Goal: Information Seeking & Learning: Check status

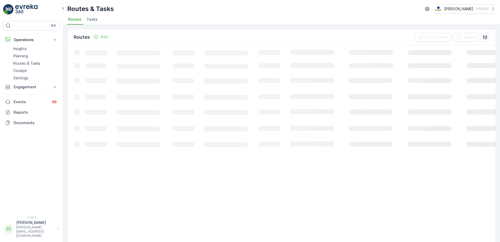
click at [132, 36] on div "Routes Add Clear Filters Export" at bounding box center [282, 37] width 428 height 16
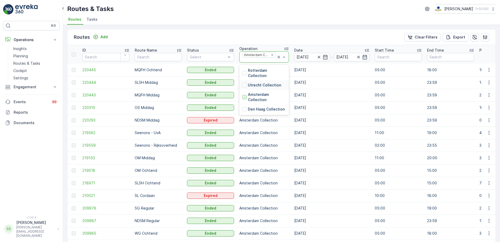
click at [242, 83] on div "Utrecht Collection" at bounding box center [264, 84] width 50 height 9
click at [224, 34] on div "Routes Add Clear Filters Export" at bounding box center [282, 37] width 428 height 16
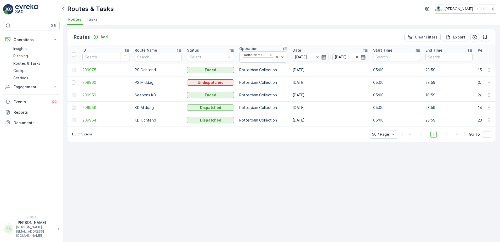
click at [128, 11] on div "Routes & Tasks [PERSON_NAME] ( +02:00 )" at bounding box center [281, 8] width 429 height 9
click at [73, 18] on span "Routes" at bounding box center [74, 19] width 13 height 5
drag, startPoint x: 26, startPoint y: 63, endPoint x: 44, endPoint y: 68, distance: 18.9
click at [26, 63] on p "Routes & Tasks" at bounding box center [26, 63] width 27 height 5
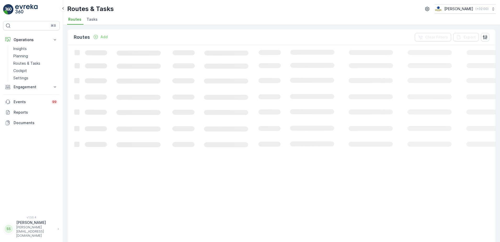
click at [147, 37] on div "Routes Add Clear Filters Export" at bounding box center [282, 37] width 428 height 16
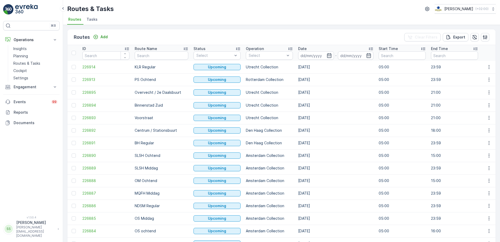
click at [179, 35] on div "Routes Add Clear Filters Export" at bounding box center [282, 37] width 428 height 16
click at [318, 55] on input at bounding box center [316, 55] width 36 height 8
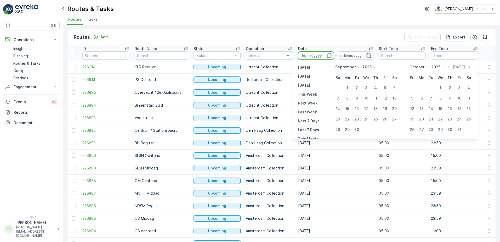
click at [355, 119] on div "23" at bounding box center [357, 119] width 8 height 8
type input "[DATE]"
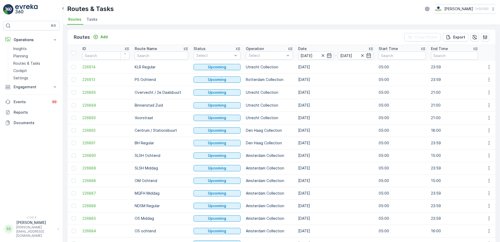
drag, startPoint x: 277, startPoint y: 33, endPoint x: 209, endPoint y: 46, distance: 69.0
click at [276, 33] on div "Routes Add Clear Filters Export" at bounding box center [282, 37] width 428 height 16
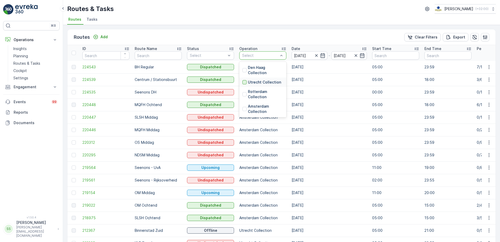
click at [244, 82] on div at bounding box center [245, 82] width 4 height 4
click at [208, 39] on div "Routes Add Clear Filters Export" at bounding box center [282, 37] width 428 height 16
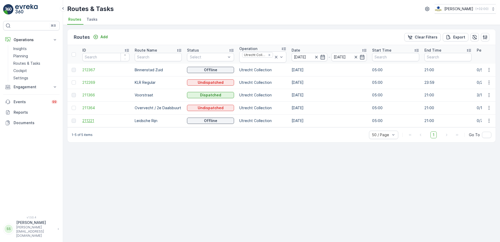
click at [90, 121] on span "211221" at bounding box center [105, 120] width 47 height 5
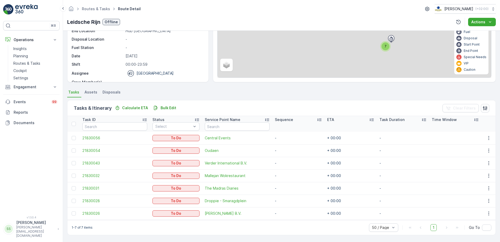
scroll to position [57, 0]
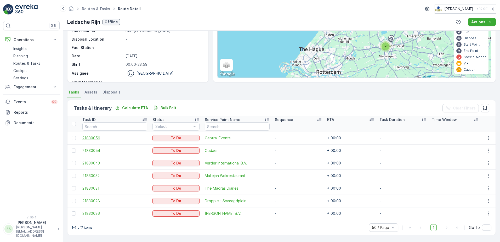
click at [97, 138] on span "21830056" at bounding box center [114, 137] width 65 height 5
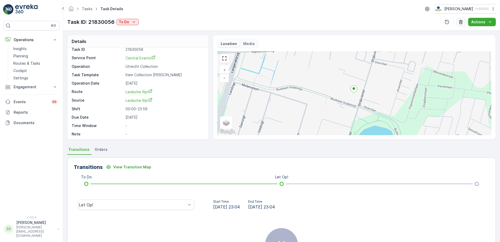
scroll to position [7, 0]
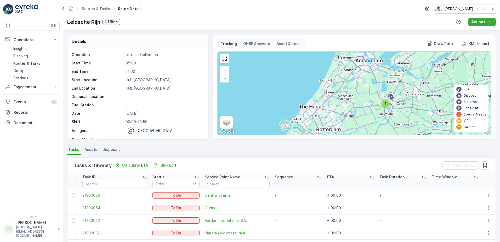
click at [220, 194] on span "Central Events" at bounding box center [237, 195] width 65 height 5
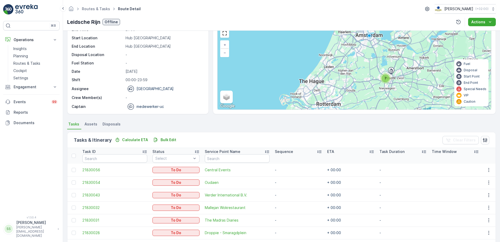
scroll to position [57, 0]
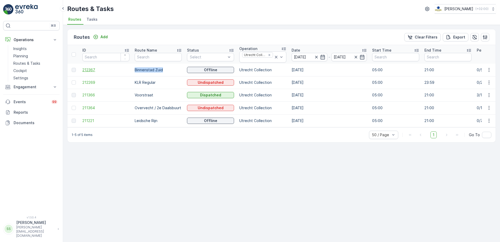
drag, startPoint x: 163, startPoint y: 68, endPoint x: 123, endPoint y: 70, distance: 40.6
drag, startPoint x: 123, startPoint y: 70, endPoint x: 154, endPoint y: 69, distance: 30.9
click at [154, 69] on p "Binnenstad Zuid" at bounding box center [158, 69] width 47 height 5
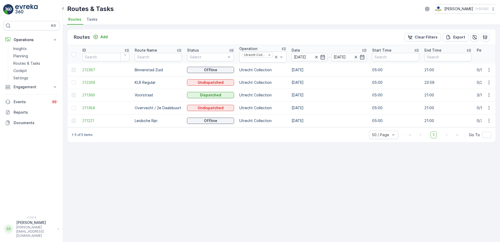
click at [174, 29] on div "Routes Add Clear Filters Export" at bounding box center [282, 37] width 428 height 16
click at [86, 96] on span "211366" at bounding box center [105, 94] width 47 height 5
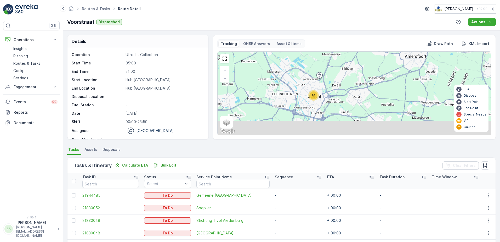
drag, startPoint x: 351, startPoint y: 117, endPoint x: 321, endPoint y: 86, distance: 42.9
click at [321, 86] on div "14 + − Satellite Roadmap Terrain Hybrid Leaflet Keyboard shortcuts Map Data Map…" at bounding box center [355, 93] width 274 height 83
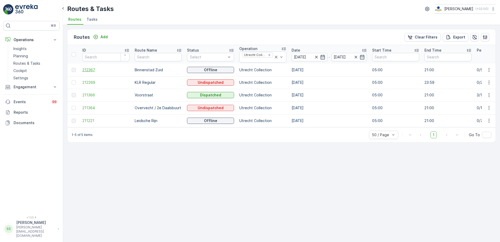
click at [97, 71] on span "212367" at bounding box center [105, 69] width 47 height 5
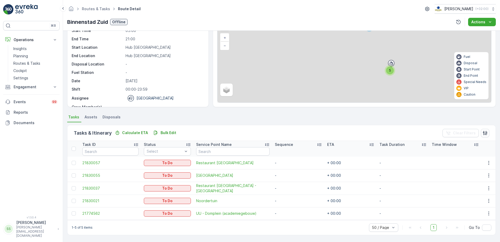
scroll to position [32, 0]
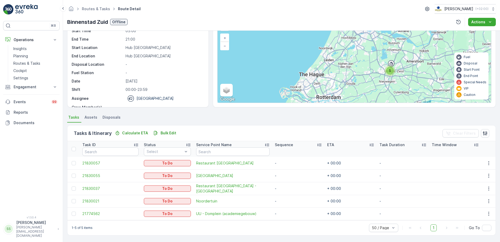
click at [186, 107] on div "Details Operation Utrecht Collection Start Time 05:00 End Time 21:00 Start Loca…" at bounding box center [281, 136] width 437 height 211
click at [175, 70] on p "-" at bounding box center [164, 72] width 77 height 5
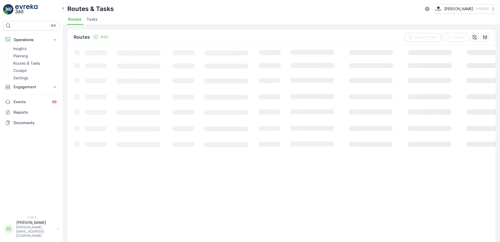
click at [146, 40] on div "Routes Add Clear Filters Export" at bounding box center [282, 37] width 428 height 16
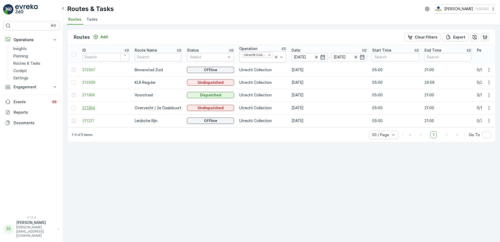
click at [83, 108] on span "211364" at bounding box center [105, 107] width 47 height 5
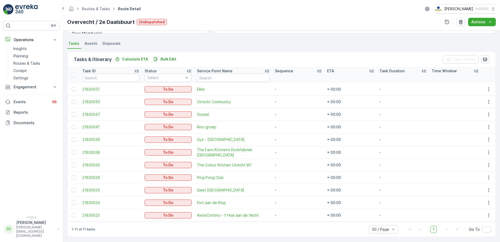
scroll to position [108, 0]
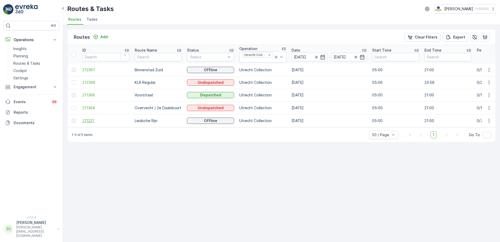
click at [85, 122] on span "211221" at bounding box center [105, 120] width 47 height 5
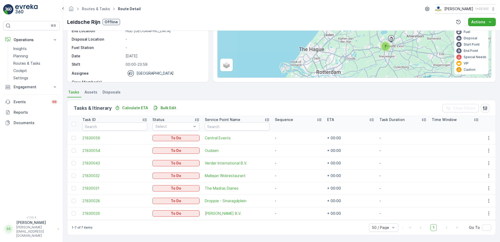
scroll to position [57, 0]
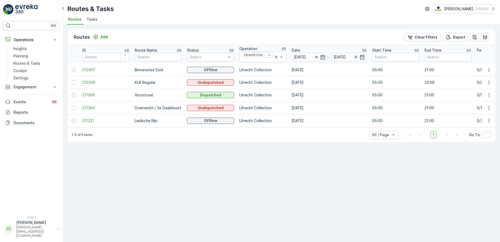
click at [115, 183] on div "Routes Add Clear Filters Export ID Route Name Status Select Operation Utrecht C…" at bounding box center [281, 133] width 437 height 217
click at [172, 38] on div "Routes Add Clear Filters Export" at bounding box center [282, 37] width 428 height 16
click at [193, 203] on div "Routes Add Clear Filters Export ID Route Name Status Select Operation Utrecht C…" at bounding box center [281, 133] width 437 height 217
click at [81, 119] on td "211221" at bounding box center [106, 120] width 52 height 13
click at [83, 117] on td "211221" at bounding box center [106, 120] width 52 height 13
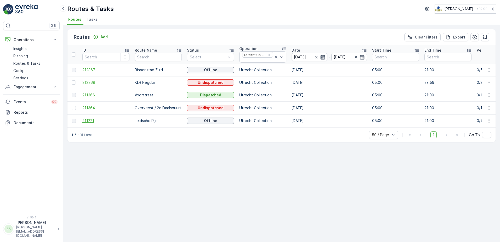
drag, startPoint x: 83, startPoint y: 119, endPoint x: 60, endPoint y: 120, distance: 23.3
click at [83, 119] on span "211221" at bounding box center [105, 120] width 47 height 5
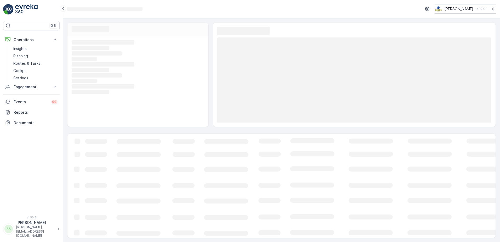
scroll to position [0, 0]
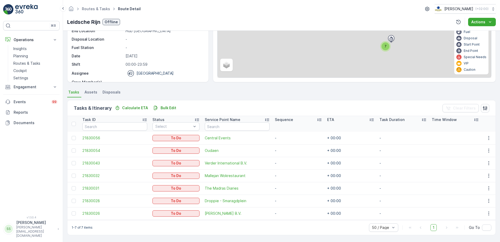
scroll to position [57, 0]
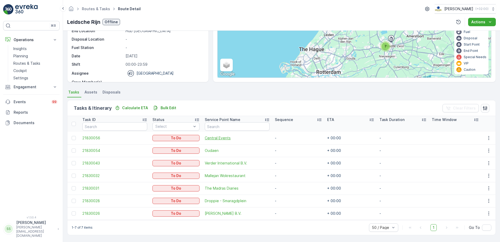
click at [223, 137] on span "Central Events" at bounding box center [237, 137] width 65 height 5
